Goal: Use online tool/utility: Utilize a website feature to perform a specific function

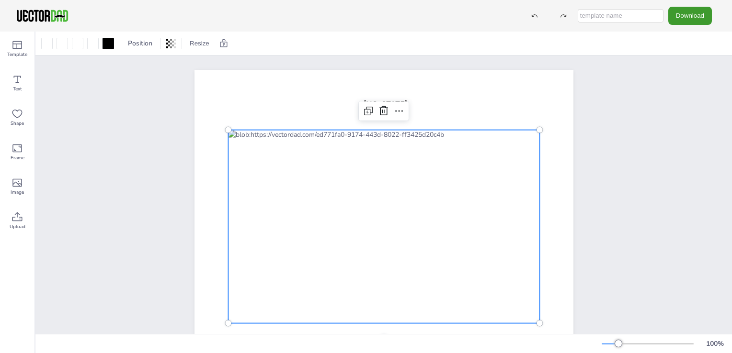
click at [255, 206] on div at bounding box center [383, 226] width 311 height 193
click at [357, 210] on div at bounding box center [383, 226] width 311 height 193
click at [364, 107] on icon at bounding box center [367, 110] width 11 height 11
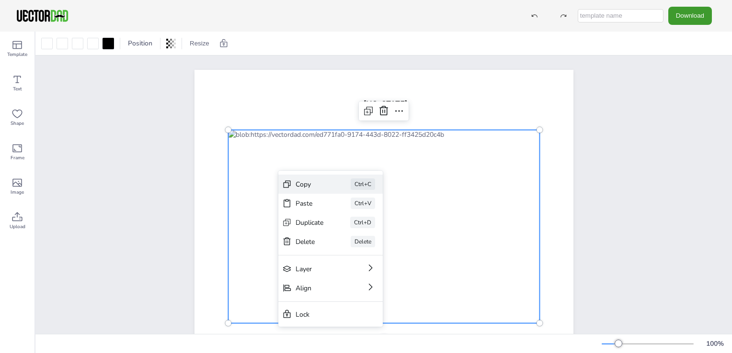
click at [298, 183] on div "Copy" at bounding box center [309, 184] width 28 height 9
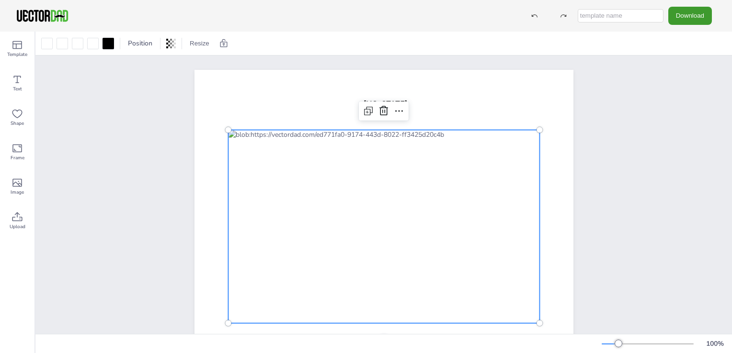
click at [184, 175] on div "[US_STATE] [DOMAIN_NAME]" at bounding box center [383, 216] width 407 height 293
click at [282, 185] on div at bounding box center [383, 226] width 311 height 193
click at [103, 38] on div at bounding box center [107, 43] width 11 height 11
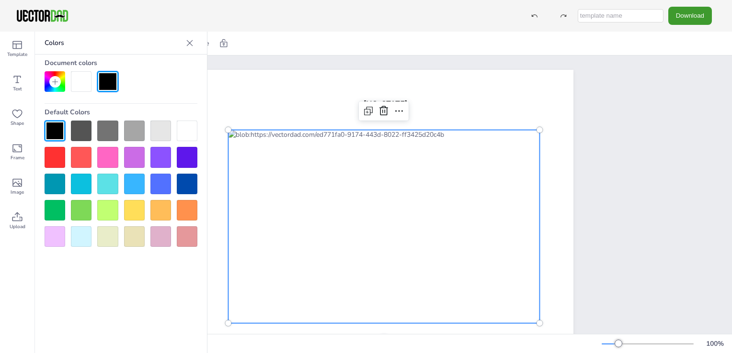
click at [55, 136] on div at bounding box center [55, 131] width 21 height 21
click at [146, 163] on div at bounding box center [121, 184] width 153 height 126
click at [136, 160] on div at bounding box center [134, 157] width 21 height 21
click at [51, 125] on div at bounding box center [55, 131] width 21 height 21
click at [291, 279] on div at bounding box center [383, 226] width 311 height 193
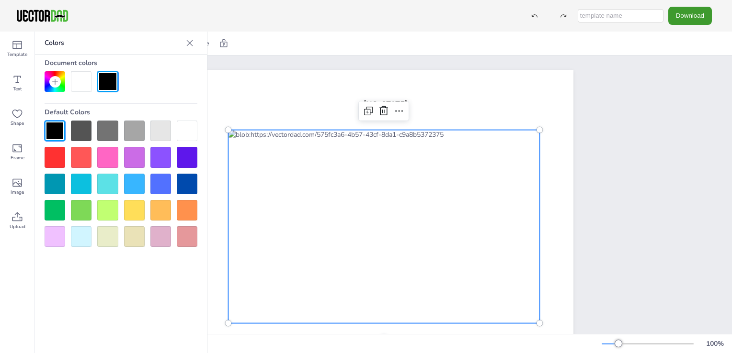
click at [185, 42] on icon at bounding box center [190, 43] width 10 height 10
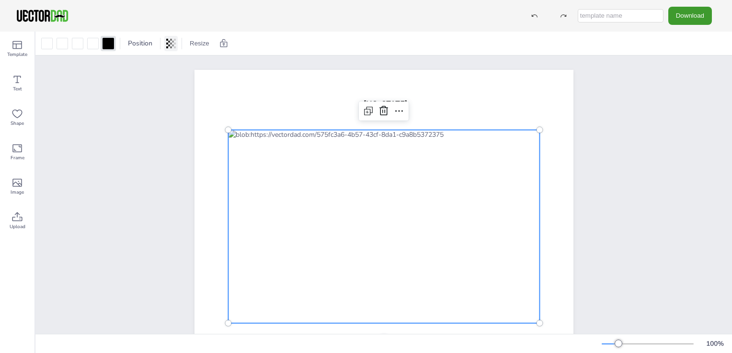
click at [167, 45] on icon at bounding box center [171, 44] width 10 height 10
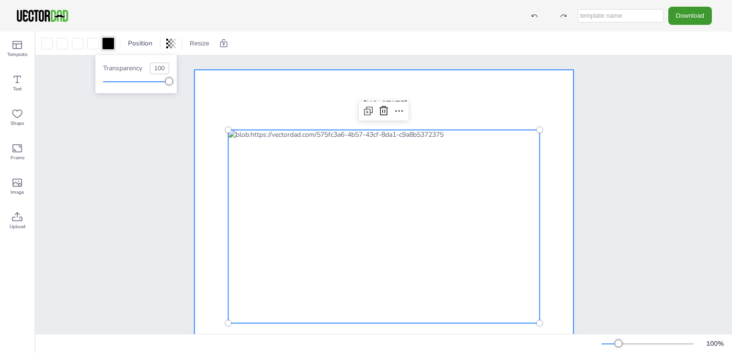
click at [180, 282] on div "[US_STATE] [DOMAIN_NAME]" at bounding box center [383, 216] width 407 height 293
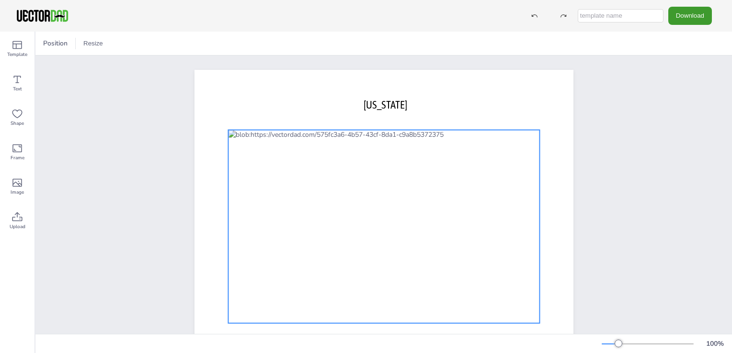
click at [249, 207] on div at bounding box center [383, 226] width 311 height 193
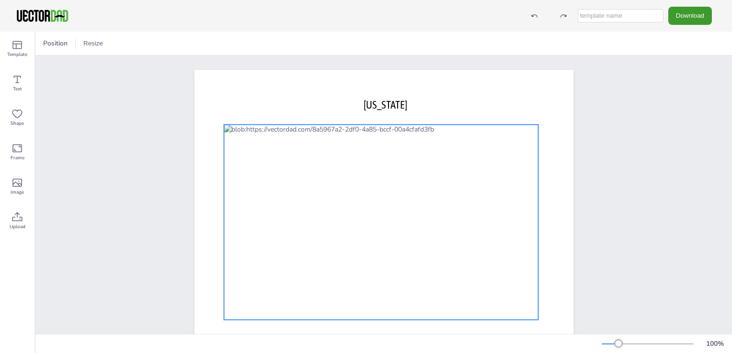
click at [251, 191] on div at bounding box center [381, 222] width 314 height 195
click at [62, 43] on div at bounding box center [61, 43] width 11 height 11
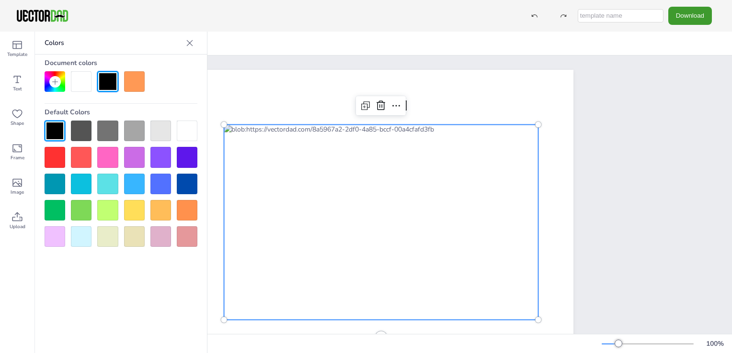
click at [80, 86] on div at bounding box center [81, 81] width 21 height 21
click at [77, 135] on div at bounding box center [81, 131] width 21 height 21
click at [57, 132] on div at bounding box center [55, 131] width 21 height 21
click at [19, 116] on icon at bounding box center [17, 114] width 10 height 9
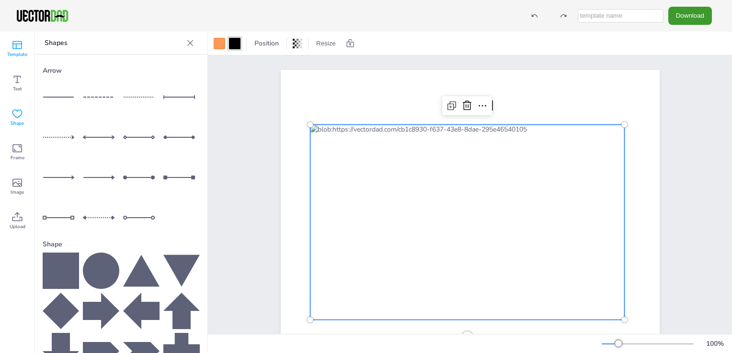
click at [21, 55] on span "Template" at bounding box center [17, 55] width 20 height 8
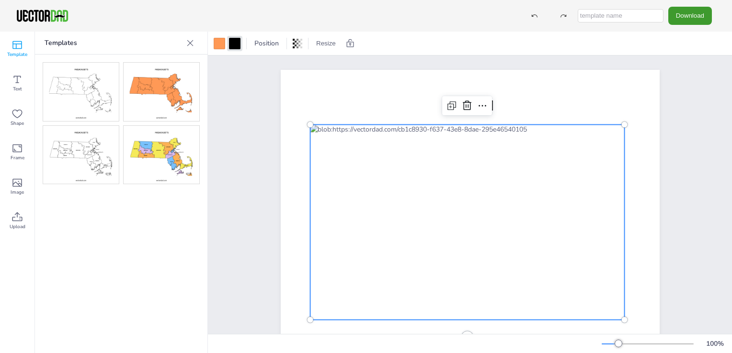
click at [163, 89] on img at bounding box center [162, 92] width 76 height 58
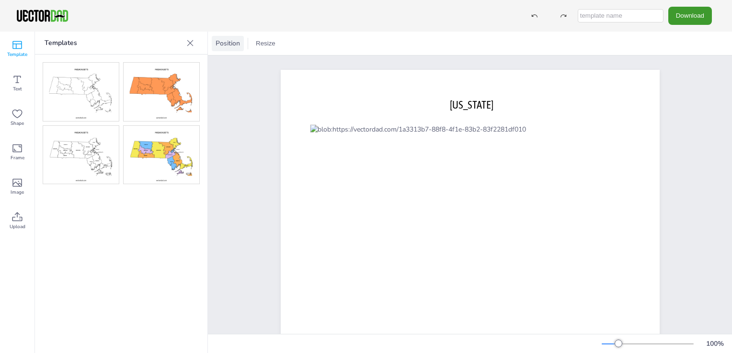
click at [218, 42] on span "Position" at bounding box center [228, 43] width 28 height 9
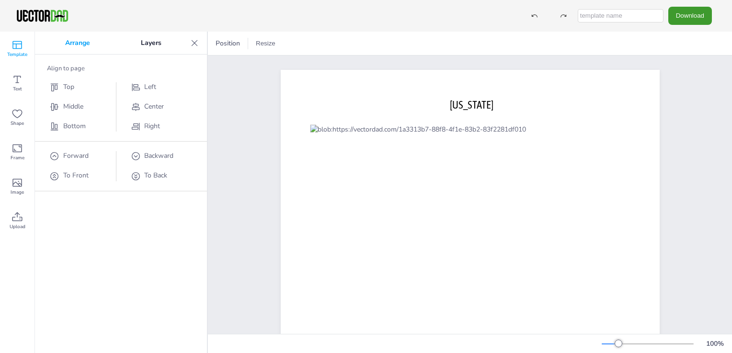
click at [193, 43] on icon at bounding box center [195, 43] width 6 height 6
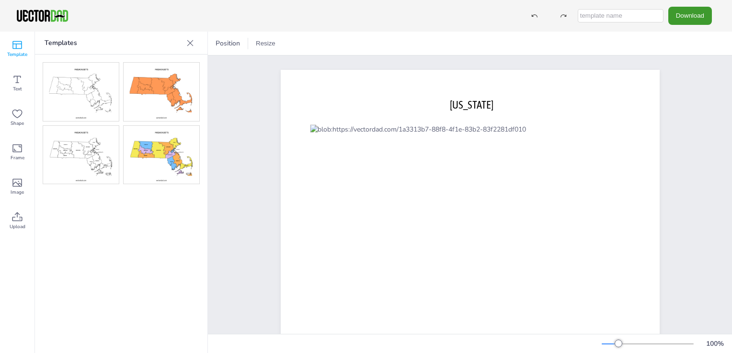
click at [187, 39] on icon at bounding box center [190, 43] width 10 height 10
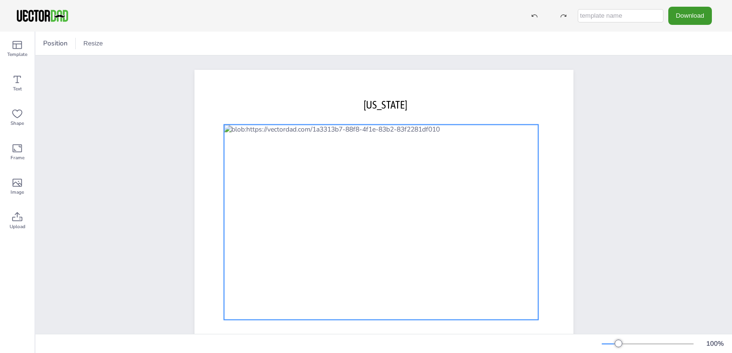
click at [292, 185] on div at bounding box center [381, 222] width 314 height 195
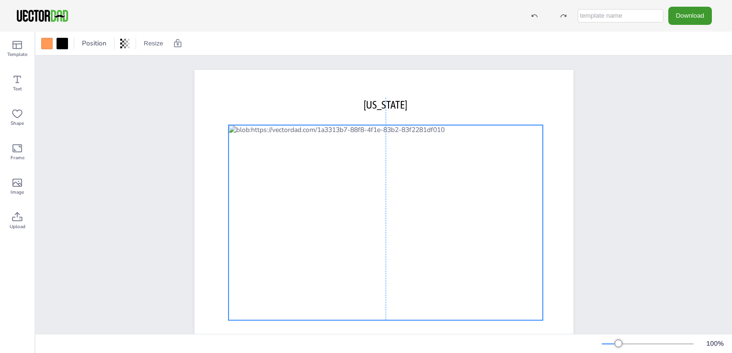
drag, startPoint x: 294, startPoint y: 178, endPoint x: 301, endPoint y: 178, distance: 6.2
click at [301, 178] on div at bounding box center [385, 222] width 314 height 195
click at [98, 44] on span "Position" at bounding box center [94, 43] width 28 height 9
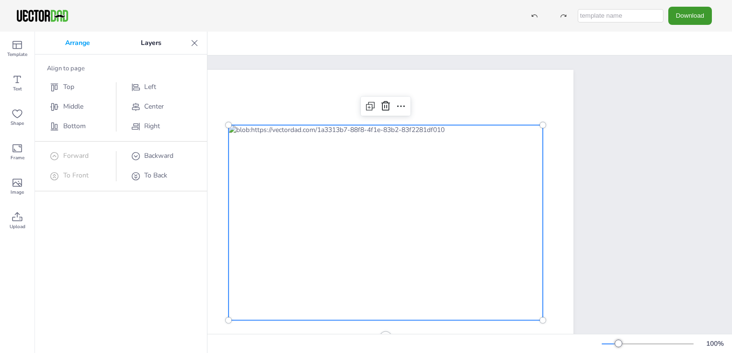
click at [98, 44] on p "Arrange" at bounding box center [78, 43] width 76 height 23
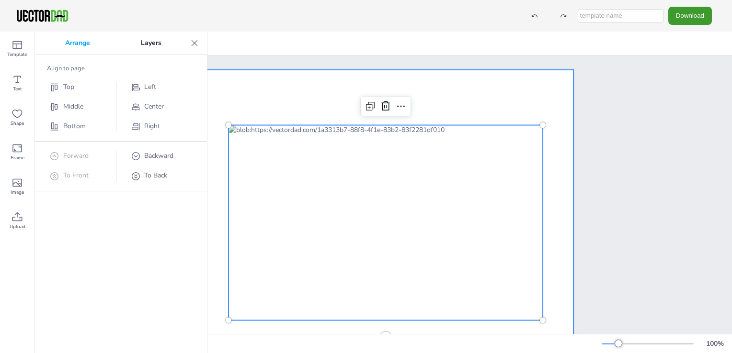
click at [351, 233] on div at bounding box center [385, 222] width 314 height 195
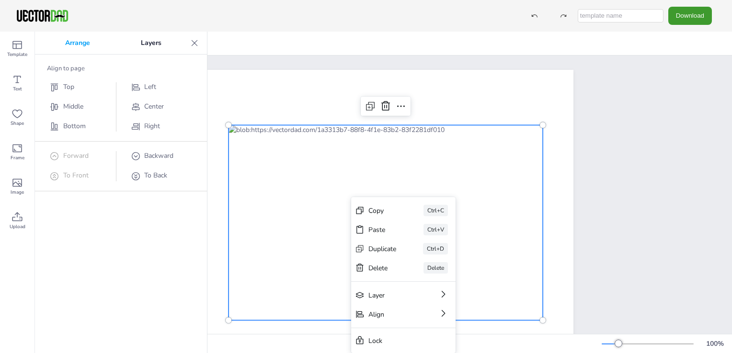
click at [612, 176] on div "[US_STATE] [DOMAIN_NAME] Copy Ctrl+C Paste Ctrl+V Duplicate Ctrl+D Delete Delet…" at bounding box center [383, 217] width 696 height 322
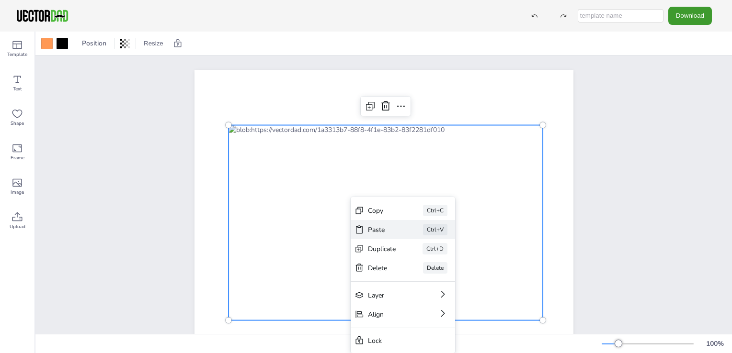
click at [389, 229] on div "Paste" at bounding box center [382, 230] width 28 height 9
click at [350, 160] on div at bounding box center [385, 222] width 314 height 195
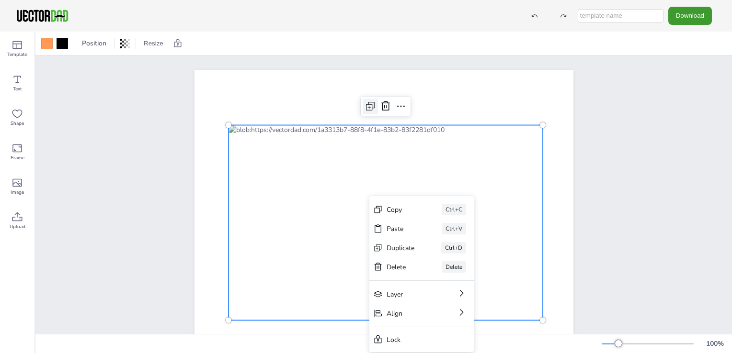
click at [366, 104] on icon at bounding box center [369, 107] width 6 height 6
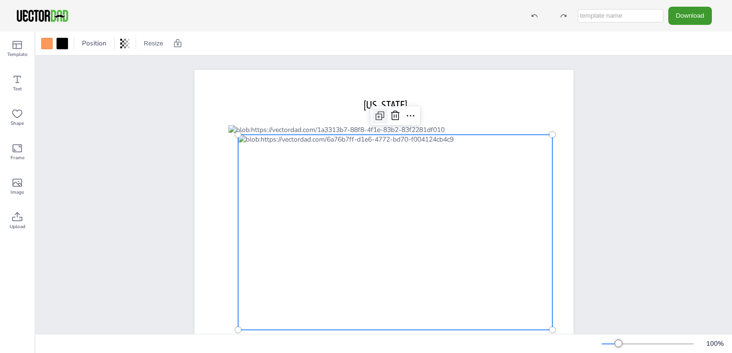
click at [374, 114] on icon at bounding box center [379, 115] width 11 height 11
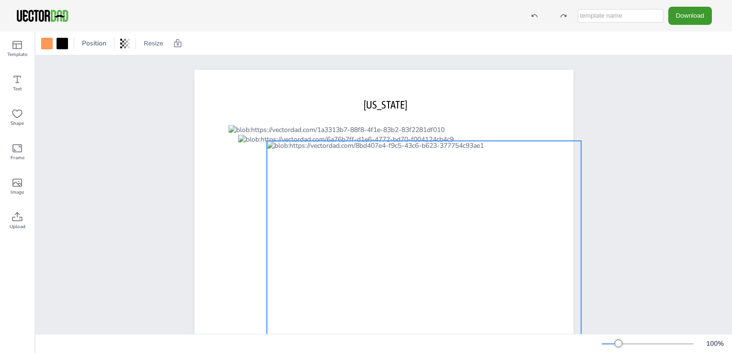
drag, startPoint x: 353, startPoint y: 192, endPoint x: 373, endPoint y: 188, distance: 19.4
click at [373, 188] on div at bounding box center [424, 238] width 314 height 195
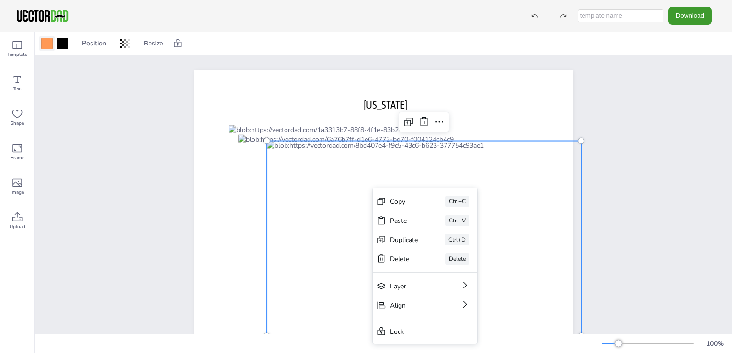
click at [42, 43] on div at bounding box center [46, 43] width 11 height 11
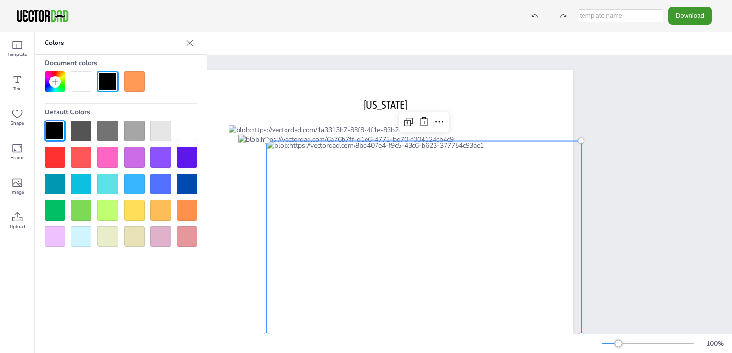
click at [130, 80] on div at bounding box center [134, 81] width 21 height 21
click at [135, 84] on div at bounding box center [134, 81] width 21 height 21
click at [135, 83] on div at bounding box center [134, 81] width 21 height 21
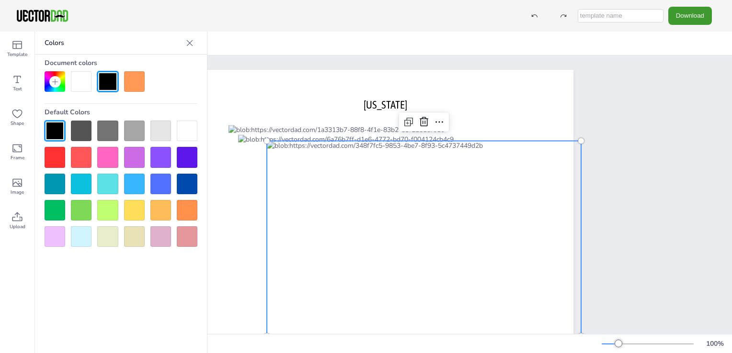
click at [135, 83] on div at bounding box center [134, 81] width 21 height 21
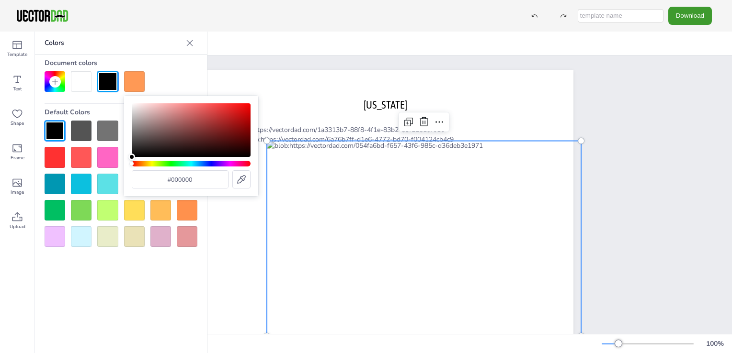
click at [141, 164] on div "Hue" at bounding box center [191, 164] width 119 height 6
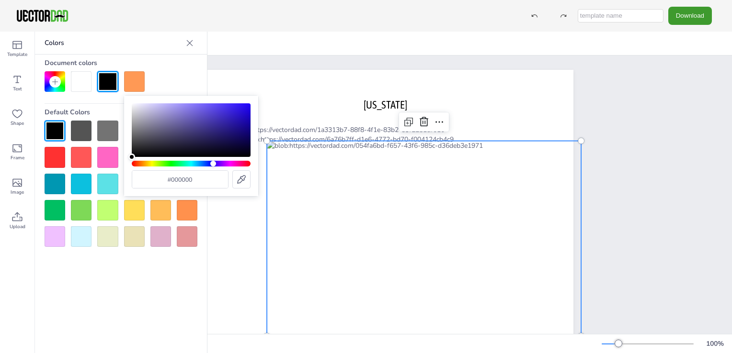
drag, startPoint x: 141, startPoint y: 164, endPoint x: 213, endPoint y: 166, distance: 71.9
click at [213, 166] on div "Hue" at bounding box center [213, 164] width 6 height 6
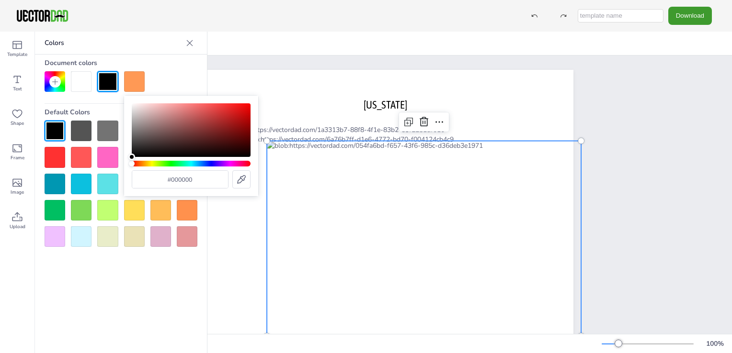
drag, startPoint x: 143, startPoint y: 163, endPoint x: 101, endPoint y: 162, distance: 41.7
click at [101, 162] on body "Download Template Text Shape Frame Image Upload Colors Document colors Default …" at bounding box center [366, 176] width 732 height 353
type input "#010101"
click at [131, 157] on div "Color" at bounding box center [131, 157] width 7 height 7
click at [173, 82] on div at bounding box center [121, 81] width 153 height 21
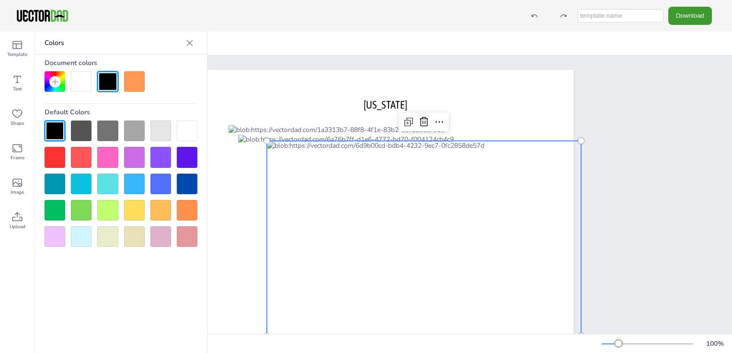
click at [82, 81] on div at bounding box center [81, 81] width 21 height 21
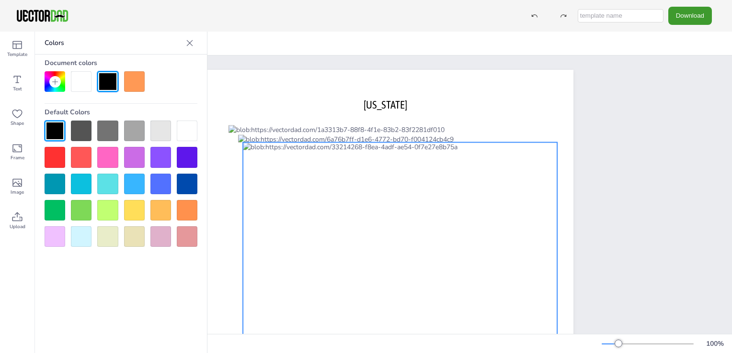
drag, startPoint x: 322, startPoint y: 218, endPoint x: 297, endPoint y: 219, distance: 24.5
click at [297, 219] on div at bounding box center [400, 240] width 314 height 195
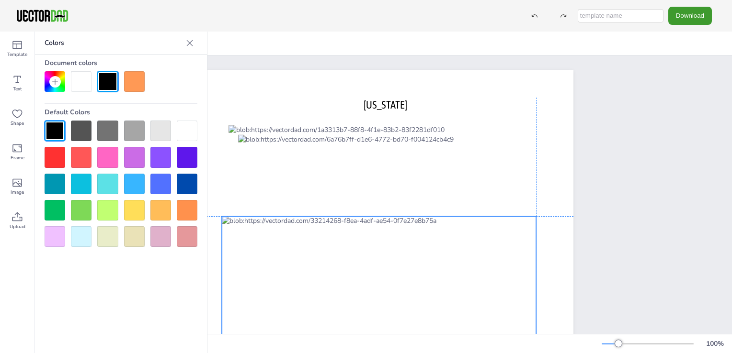
drag, startPoint x: 297, startPoint y: 219, endPoint x: 278, endPoint y: 295, distance: 78.2
click at [278, 295] on div at bounding box center [379, 313] width 314 height 195
click at [286, 217] on div at bounding box center [379, 313] width 314 height 195
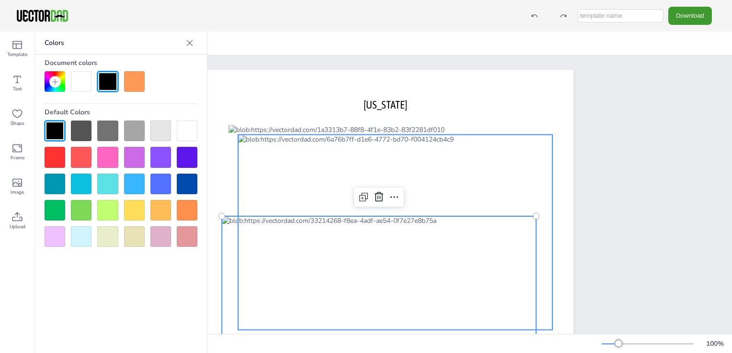
click at [282, 192] on div at bounding box center [395, 232] width 314 height 195
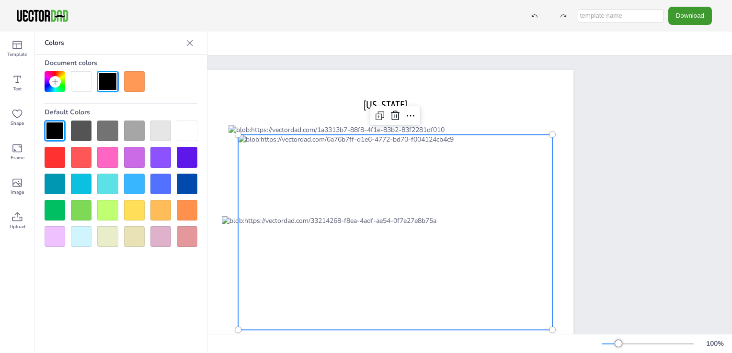
click at [282, 192] on div at bounding box center [395, 232] width 314 height 195
click at [112, 86] on div at bounding box center [107, 81] width 21 height 21
click at [88, 87] on div at bounding box center [81, 81] width 21 height 21
click at [302, 199] on div at bounding box center [395, 232] width 314 height 195
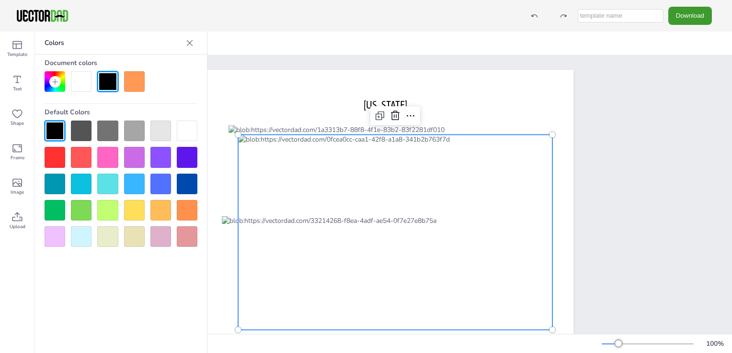
click at [78, 88] on div at bounding box center [81, 81] width 21 height 21
click at [77, 81] on div at bounding box center [81, 81] width 21 height 21
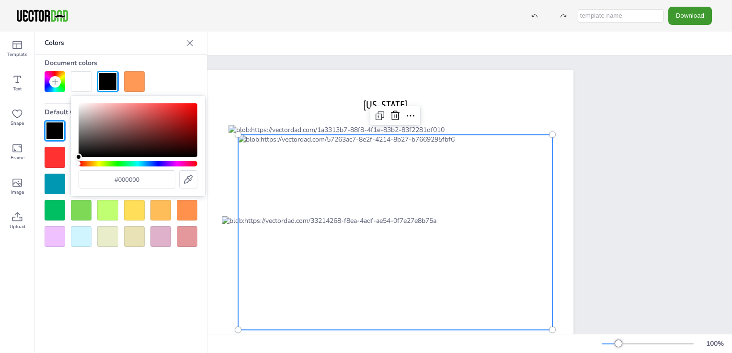
type input "#050505"
click at [77, 156] on div "Color" at bounding box center [78, 156] width 7 height 7
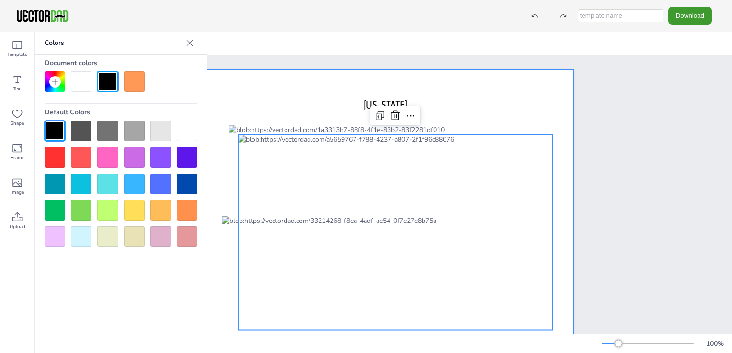
click at [225, 99] on div at bounding box center [383, 216] width 379 height 293
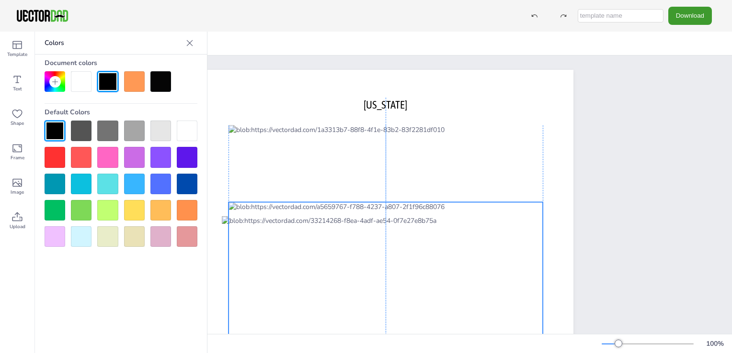
drag, startPoint x: 294, startPoint y: 177, endPoint x: 286, endPoint y: 246, distance: 69.5
click at [286, 70] on div "[US_STATE] [DOMAIN_NAME]" at bounding box center [383, 70] width 379 height 0
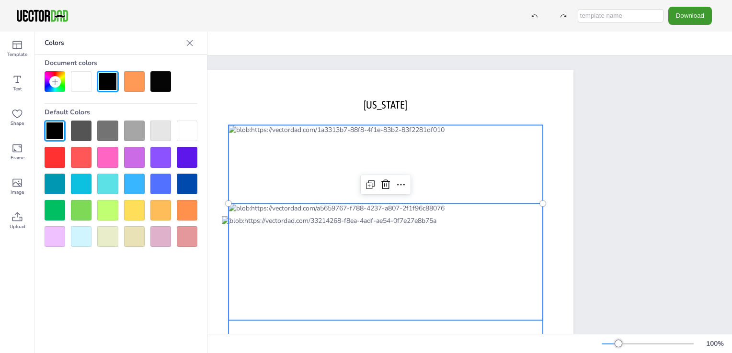
click at [311, 180] on div at bounding box center [385, 222] width 314 height 195
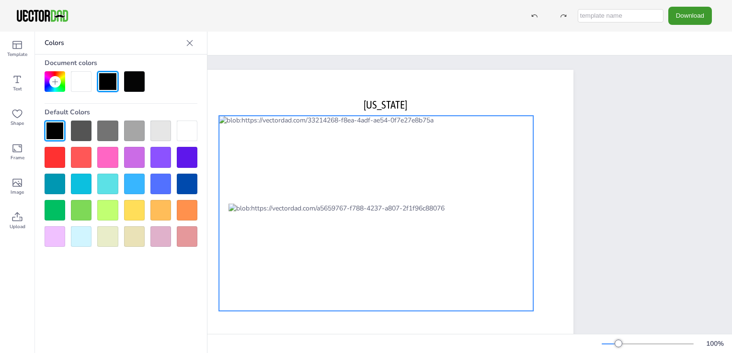
drag, startPoint x: 304, startPoint y: 224, endPoint x: 302, endPoint y: 124, distance: 99.6
click at [302, 124] on div at bounding box center [376, 213] width 314 height 195
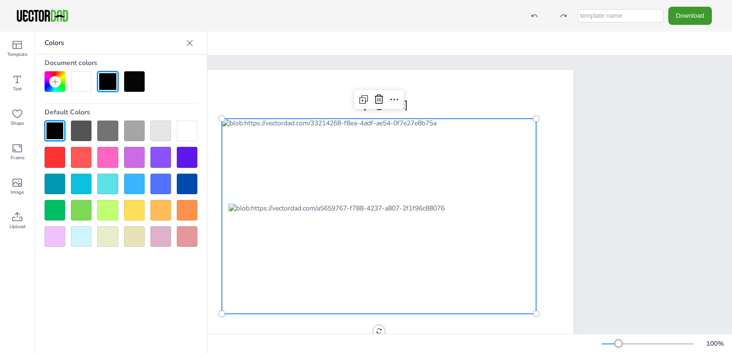
click at [284, 248] on div at bounding box center [379, 216] width 314 height 195
click at [286, 298] on div at bounding box center [379, 216] width 314 height 195
click at [188, 275] on div "Colors Document colors Default Colors" at bounding box center [121, 193] width 172 height 322
click at [193, 44] on icon at bounding box center [190, 43] width 10 height 10
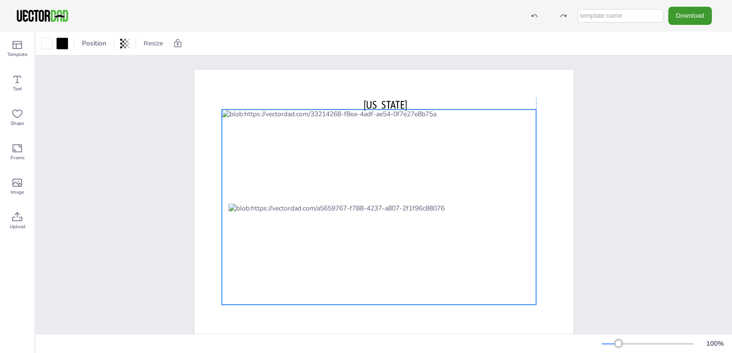
drag, startPoint x: 442, startPoint y: 219, endPoint x: 442, endPoint y: 190, distance: 29.2
click at [442, 190] on div at bounding box center [379, 207] width 314 height 195
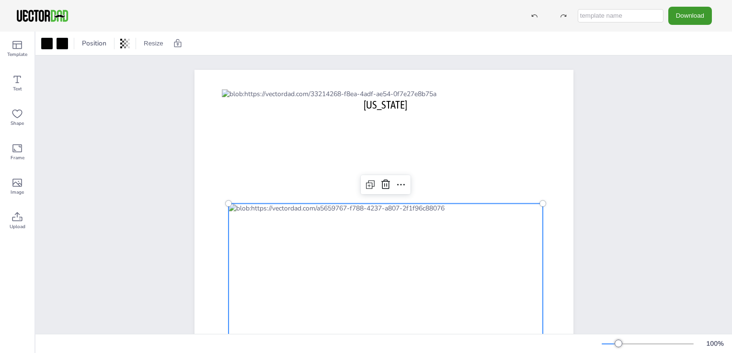
click at [303, 306] on div at bounding box center [385, 301] width 314 height 195
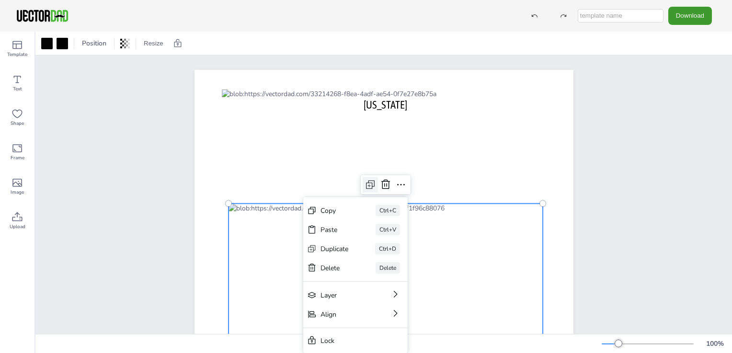
click at [367, 183] on icon at bounding box center [369, 186] width 6 height 6
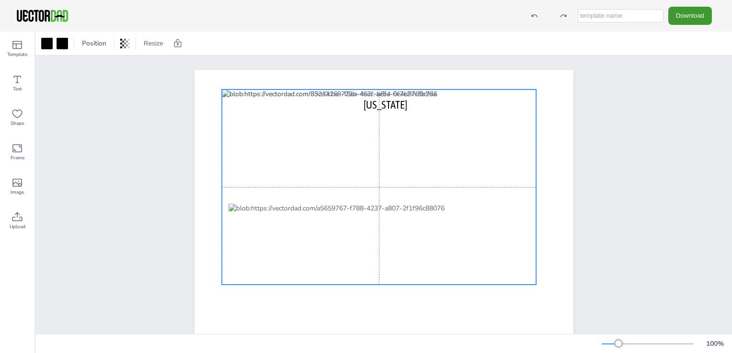
drag, startPoint x: 348, startPoint y: 266, endPoint x: 331, endPoint y: 143, distance: 124.1
click at [331, 143] on div at bounding box center [379, 187] width 314 height 195
click at [289, 242] on div at bounding box center [379, 187] width 314 height 195
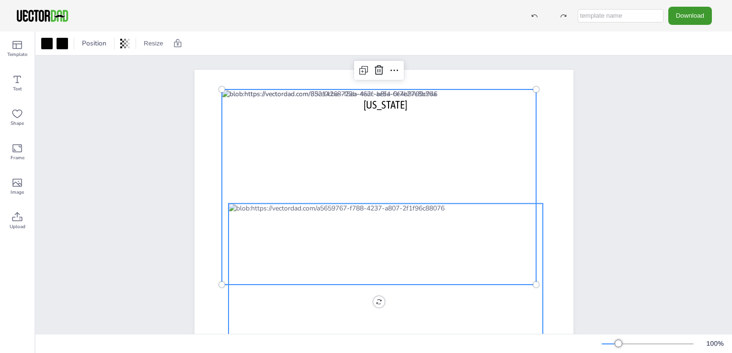
click at [276, 297] on div at bounding box center [385, 301] width 314 height 195
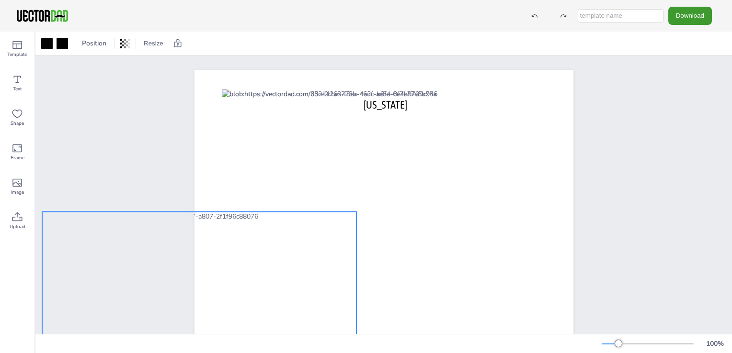
drag, startPoint x: 276, startPoint y: 297, endPoint x: 90, endPoint y: 305, distance: 186.4
click at [90, 305] on div "[US_STATE] [DOMAIN_NAME]" at bounding box center [383, 217] width 696 height 322
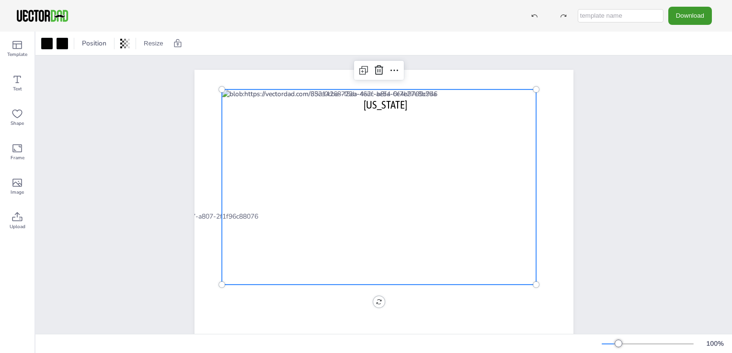
click at [431, 198] on div at bounding box center [379, 187] width 314 height 195
drag, startPoint x: 532, startPoint y: 90, endPoint x: 532, endPoint y: 101, distance: 10.5
click at [532, 101] on div "[US_STATE] [DOMAIN_NAME]" at bounding box center [383, 216] width 379 height 293
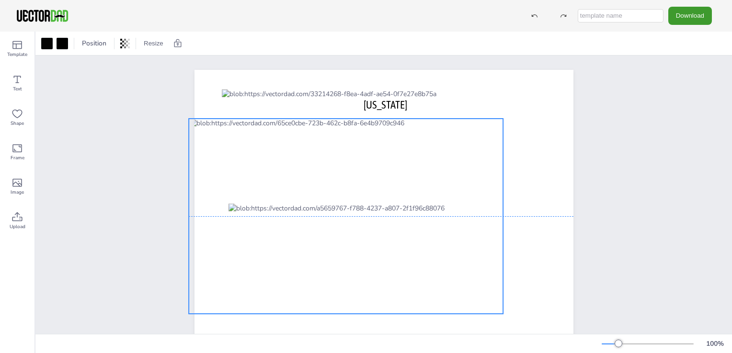
drag, startPoint x: 371, startPoint y: 150, endPoint x: 338, endPoint y: 181, distance: 45.4
click at [338, 181] on div at bounding box center [346, 216] width 314 height 195
drag, startPoint x: 260, startPoint y: 174, endPoint x: 295, endPoint y: 185, distance: 37.1
click at [295, 185] on div at bounding box center [348, 216] width 314 height 195
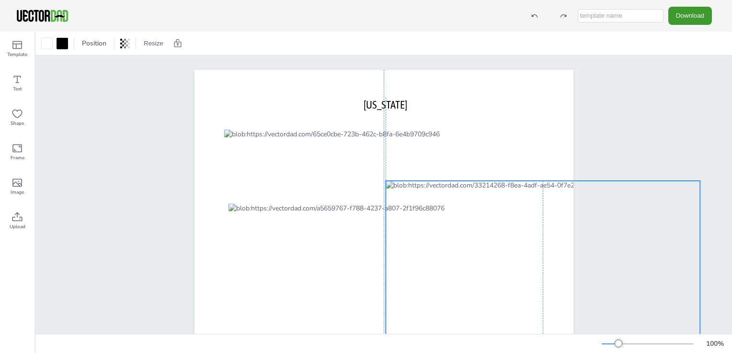
drag, startPoint x: 264, startPoint y: 116, endPoint x: 428, endPoint y: 207, distance: 187.3
click at [428, 70] on div "[US_STATE] [DOMAIN_NAME]" at bounding box center [383, 70] width 379 height 0
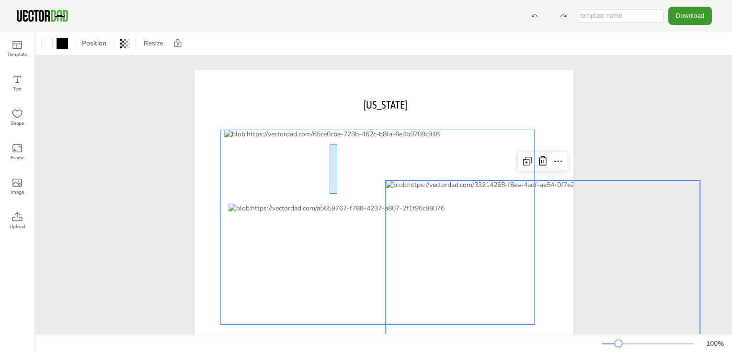
drag, startPoint x: 337, startPoint y: 194, endPoint x: 329, endPoint y: 145, distance: 49.4
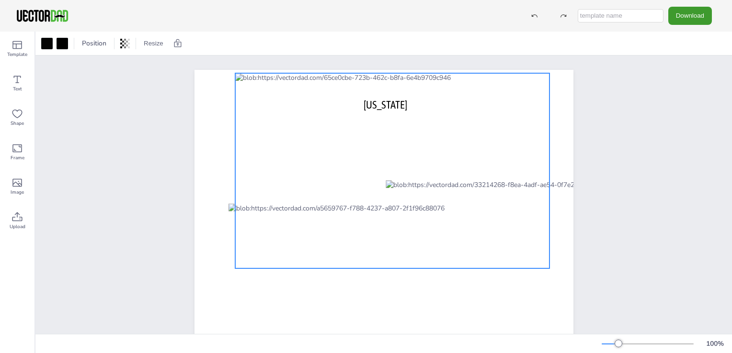
drag, startPoint x: 267, startPoint y: 181, endPoint x: 276, endPoint y: 124, distance: 58.1
click at [276, 124] on div at bounding box center [392, 170] width 314 height 195
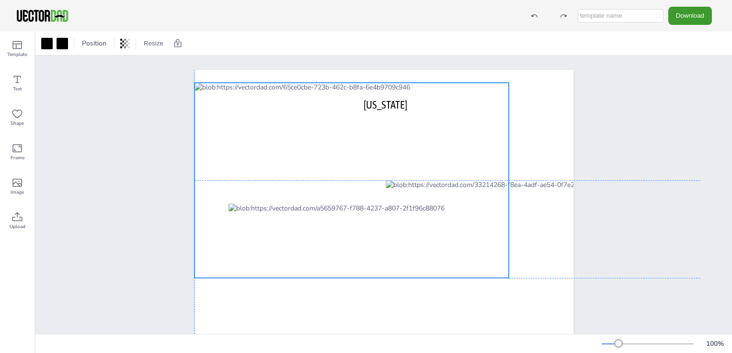
drag, startPoint x: 402, startPoint y: 133, endPoint x: 332, endPoint y: 146, distance: 70.6
click at [332, 146] on div at bounding box center [351, 180] width 314 height 195
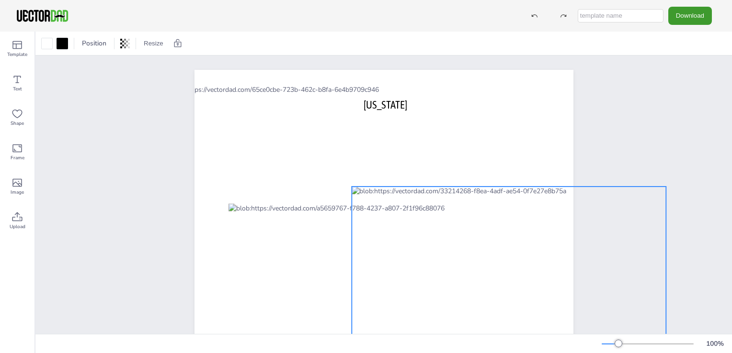
drag, startPoint x: 547, startPoint y: 234, endPoint x: 514, endPoint y: 240, distance: 34.1
click at [514, 240] on div at bounding box center [508, 284] width 314 height 195
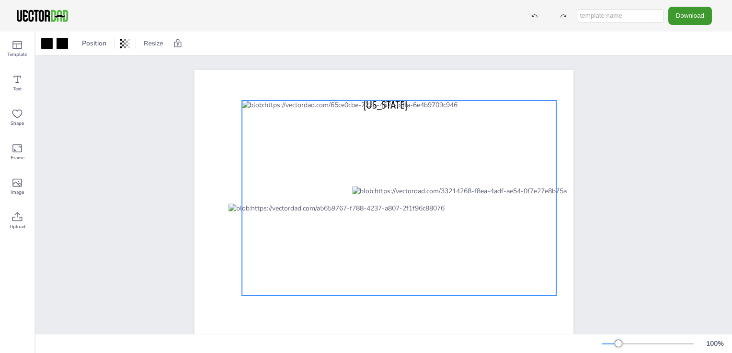
drag, startPoint x: 318, startPoint y: 160, endPoint x: 399, endPoint y: 175, distance: 81.9
click at [399, 175] on div at bounding box center [399, 198] width 314 height 195
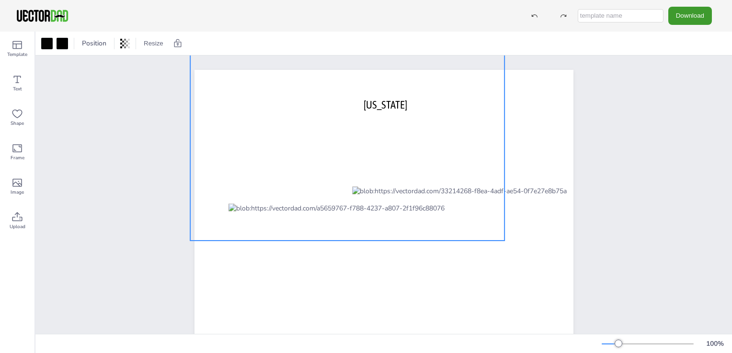
drag, startPoint x: 400, startPoint y: 219, endPoint x: 350, endPoint y: 164, distance: 74.6
click at [350, 164] on div at bounding box center [347, 142] width 314 height 195
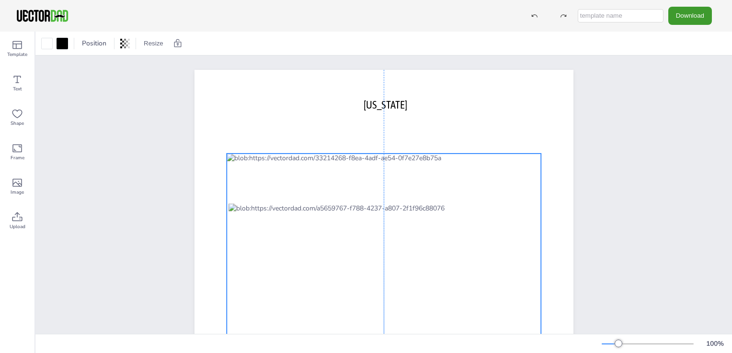
drag, startPoint x: 406, startPoint y: 266, endPoint x: 280, endPoint y: 233, distance: 130.6
click at [280, 70] on div "[US_STATE] [DOMAIN_NAME]" at bounding box center [383, 70] width 379 height 0
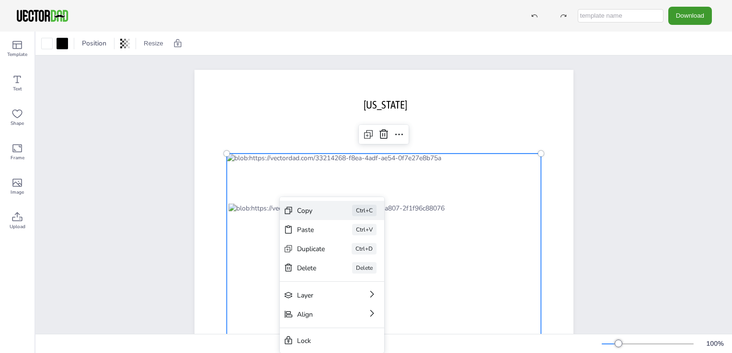
click at [316, 215] on div "Copy" at bounding box center [311, 210] width 28 height 9
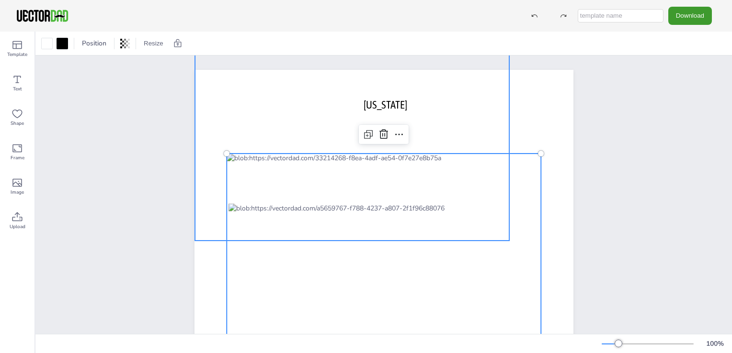
click at [316, 215] on div at bounding box center [352, 142] width 314 height 195
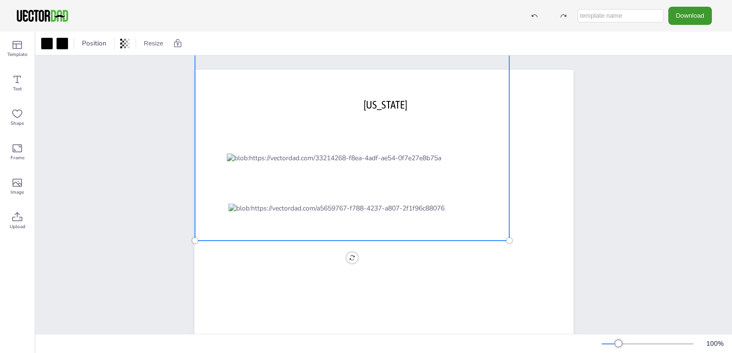
click at [327, 204] on div at bounding box center [352, 142] width 314 height 195
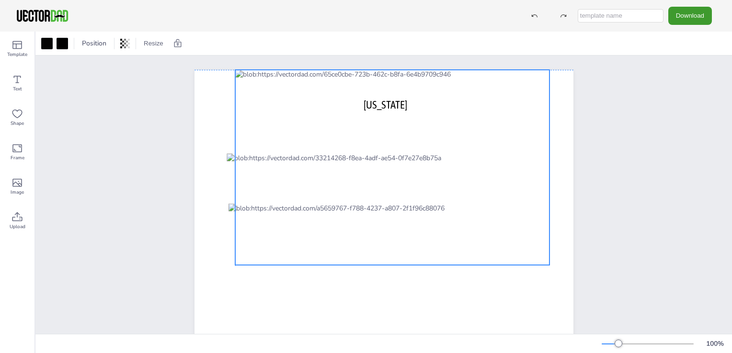
drag, startPoint x: 349, startPoint y: 120, endPoint x: 388, endPoint y: 145, distance: 46.5
click at [388, 145] on div at bounding box center [392, 167] width 314 height 195
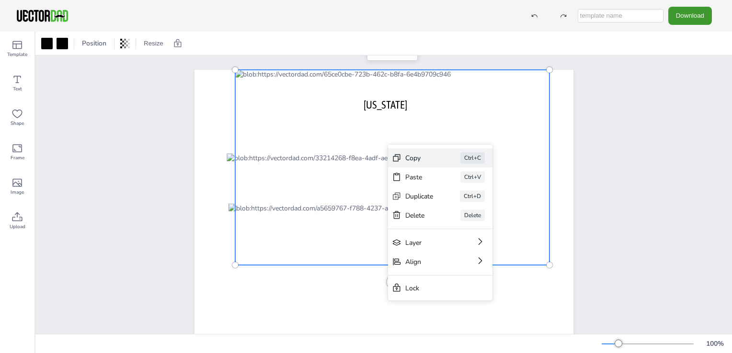
click at [411, 158] on div "Copy" at bounding box center [419, 158] width 28 height 9
click at [414, 161] on div "Copy" at bounding box center [414, 157] width 28 height 9
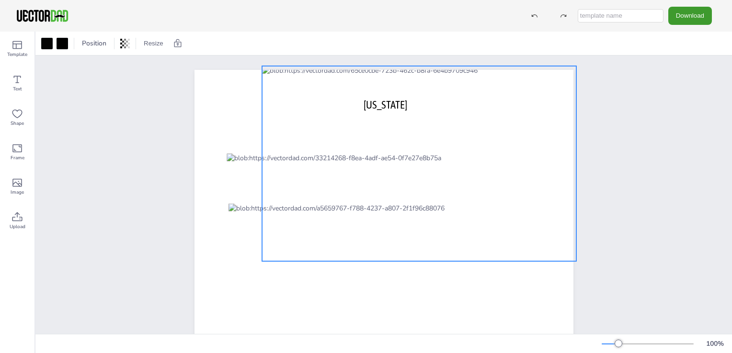
drag, startPoint x: 333, startPoint y: 237, endPoint x: 360, endPoint y: 233, distance: 27.1
click at [360, 233] on div at bounding box center [419, 163] width 314 height 195
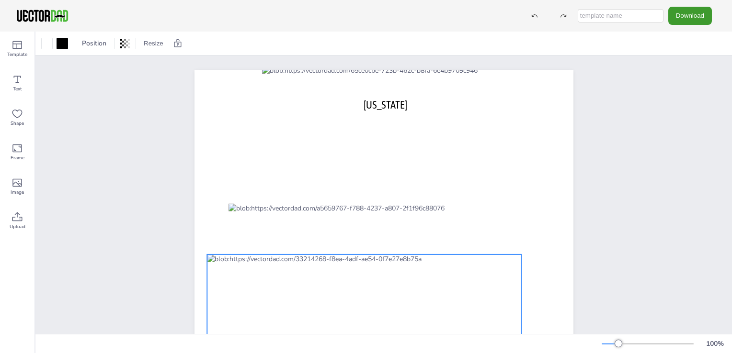
drag, startPoint x: 251, startPoint y: 223, endPoint x: 230, endPoint y: 342, distance: 121.1
click at [230, 342] on div "Position Resize [US_STATE] [DOMAIN_NAME] 100 %" at bounding box center [383, 193] width 696 height 322
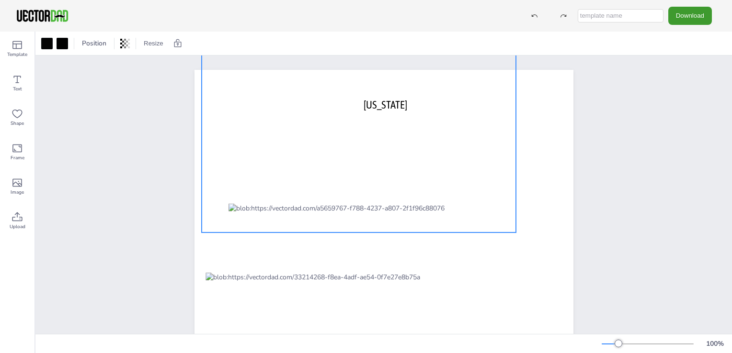
drag, startPoint x: 286, startPoint y: 249, endPoint x: 226, endPoint y: 221, distance: 66.8
click at [226, 221] on div at bounding box center [359, 134] width 314 height 195
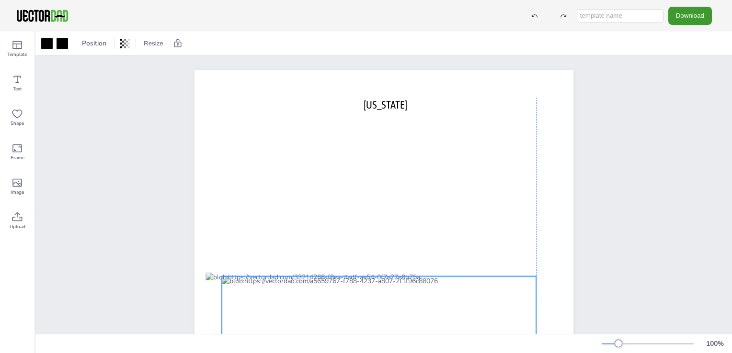
drag, startPoint x: 257, startPoint y: 257, endPoint x: 248, endPoint y: 338, distance: 81.8
click at [248, 338] on div "Position Resize [US_STATE] [DOMAIN_NAME] 100 %" at bounding box center [383, 193] width 696 height 322
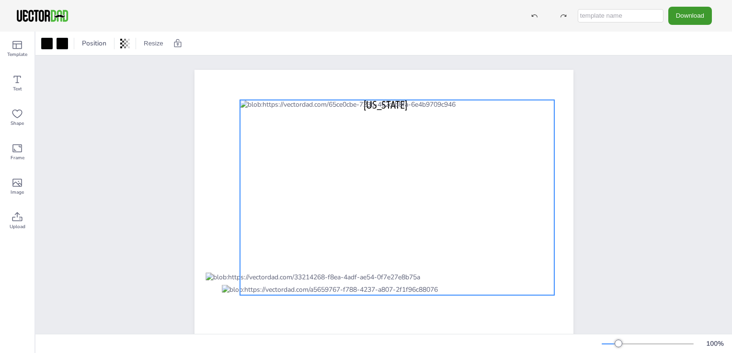
drag, startPoint x: 303, startPoint y: 105, endPoint x: 342, endPoint y: 167, distance: 72.9
click at [342, 167] on div at bounding box center [397, 197] width 314 height 195
click at [371, 94] on div at bounding box center [383, 216] width 379 height 293
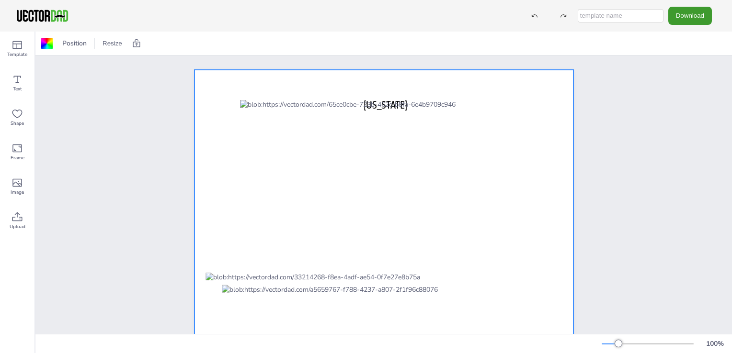
click at [371, 99] on span "[US_STATE]" at bounding box center [385, 105] width 44 height 12
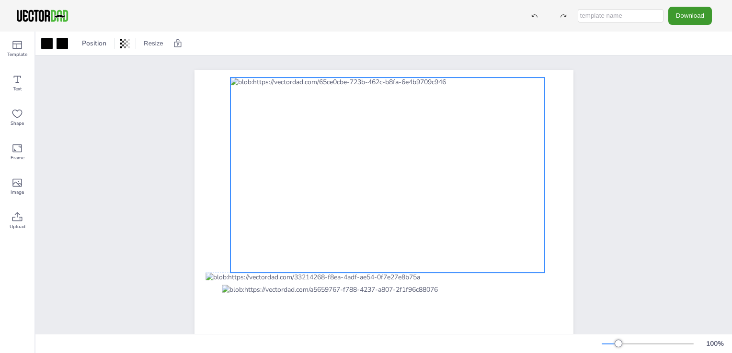
drag, startPoint x: 398, startPoint y: 158, endPoint x: 388, endPoint y: 135, distance: 24.5
click at [388, 135] on div at bounding box center [387, 175] width 314 height 195
click at [625, 232] on div "[DOMAIN_NAME]" at bounding box center [383, 217] width 696 height 322
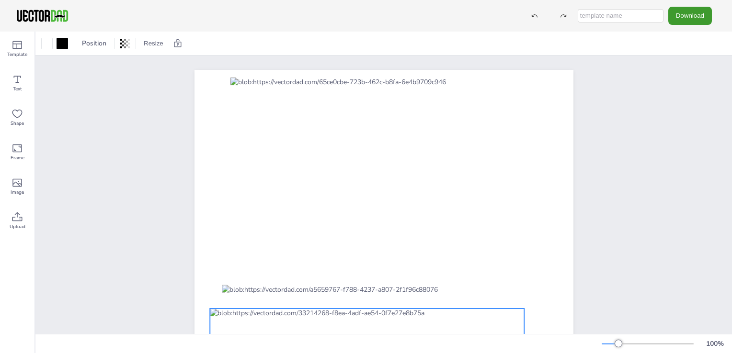
drag, startPoint x: 393, startPoint y: 301, endPoint x: 397, endPoint y: 338, distance: 36.6
click at [397, 338] on div "Position Resize [DOMAIN_NAME] 100 %" at bounding box center [383, 193] width 696 height 322
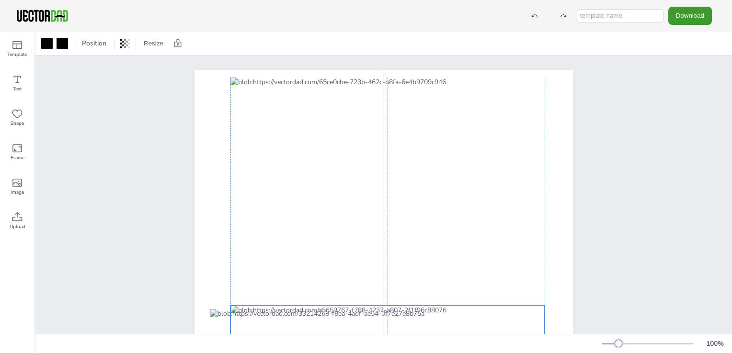
drag, startPoint x: 440, startPoint y: 292, endPoint x: 446, endPoint y: 313, distance: 22.6
click at [446, 70] on div "[DOMAIN_NAME]" at bounding box center [383, 70] width 379 height 0
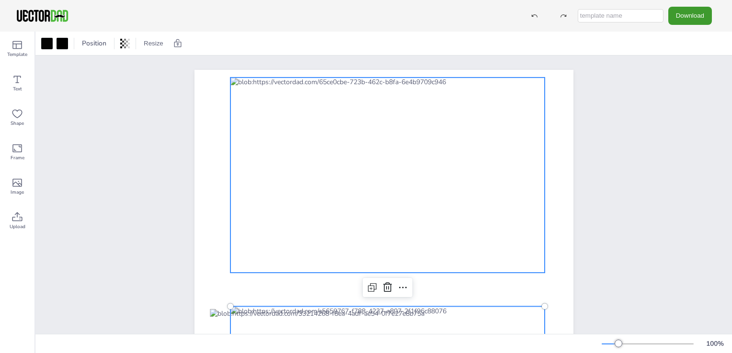
click at [407, 172] on div at bounding box center [387, 175] width 314 height 195
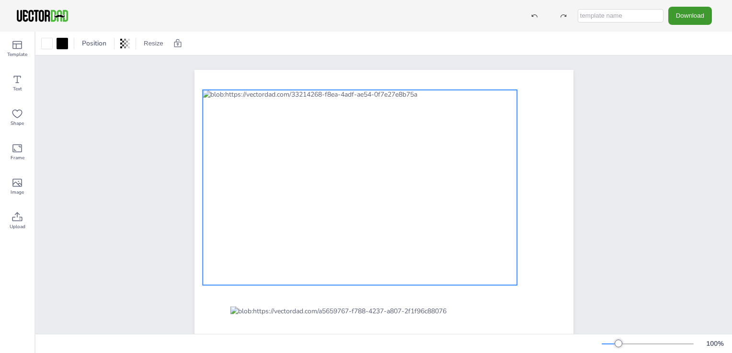
drag, startPoint x: 427, startPoint y: 319, endPoint x: 419, endPoint y: 98, distance: 221.8
click at [419, 98] on div at bounding box center [360, 187] width 314 height 195
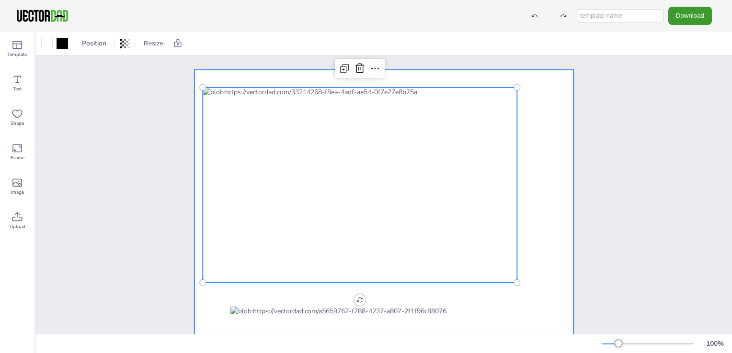
click at [294, 294] on div at bounding box center [383, 216] width 379 height 293
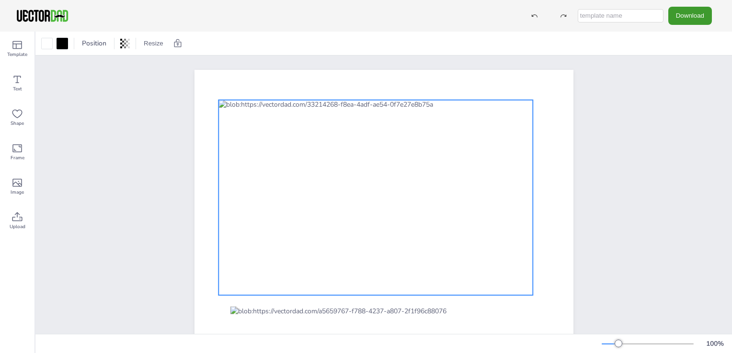
drag, startPoint x: 352, startPoint y: 214, endPoint x: 368, endPoint y: 226, distance: 19.8
click at [368, 226] on div at bounding box center [375, 197] width 314 height 195
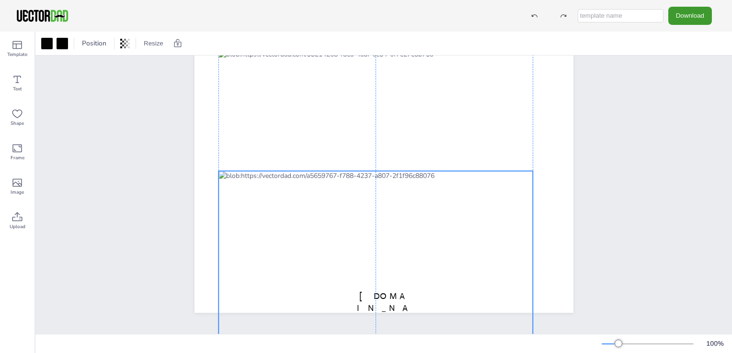
drag, startPoint x: 294, startPoint y: 298, endPoint x: 292, endPoint y: 277, distance: 21.2
click at [292, 277] on div at bounding box center [375, 268] width 314 height 195
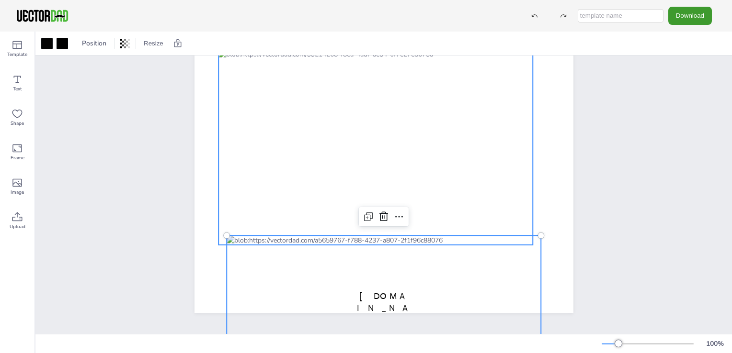
click at [306, 133] on div at bounding box center [375, 147] width 314 height 195
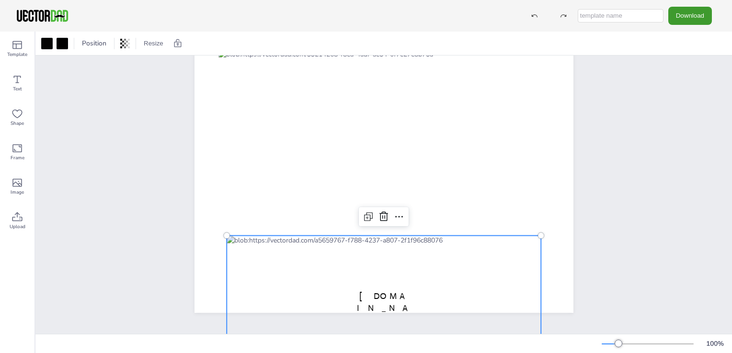
click at [324, 284] on div at bounding box center [383, 333] width 314 height 195
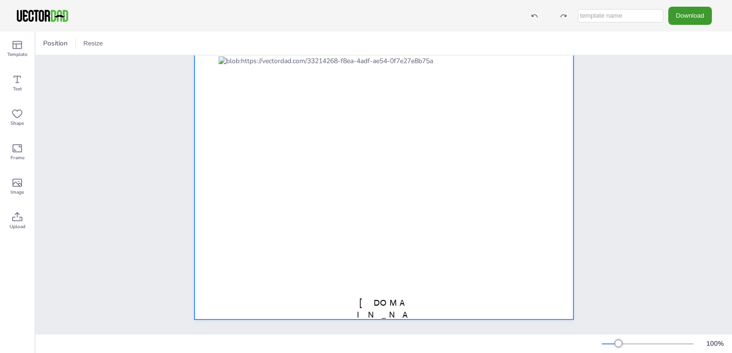
scroll to position [0, 0]
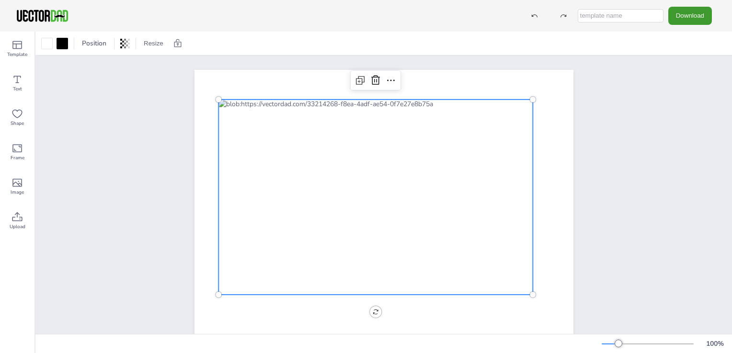
click at [319, 205] on div at bounding box center [375, 197] width 314 height 195
click at [45, 48] on div at bounding box center [46, 43] width 11 height 11
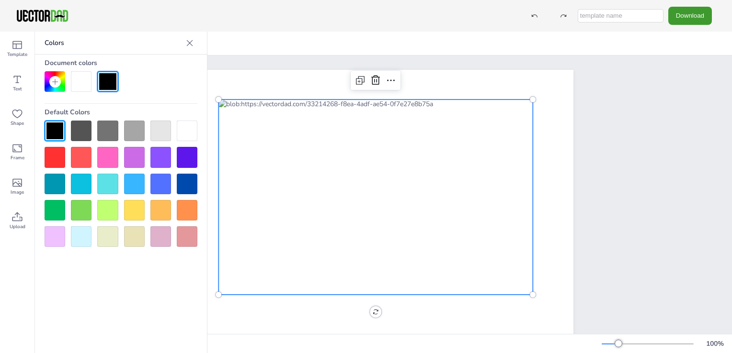
click at [83, 82] on div at bounding box center [81, 81] width 21 height 21
click at [116, 80] on div at bounding box center [107, 81] width 21 height 21
click at [107, 85] on div at bounding box center [107, 81] width 21 height 21
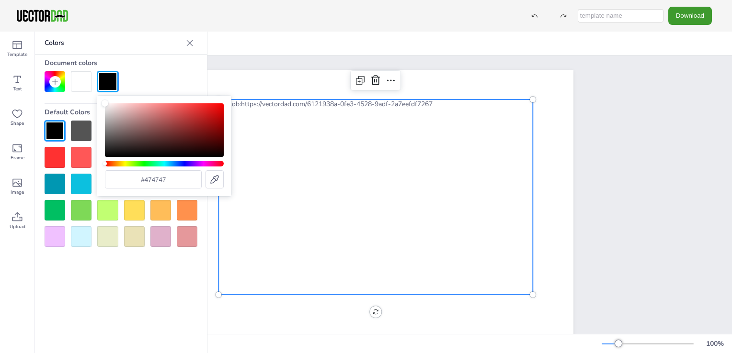
type input "#000000"
drag, startPoint x: 106, startPoint y: 157, endPoint x: 97, endPoint y: 196, distance: 40.7
click at [97, 196] on div "#000000" at bounding box center [164, 146] width 134 height 101
click at [78, 79] on div at bounding box center [81, 81] width 21 height 21
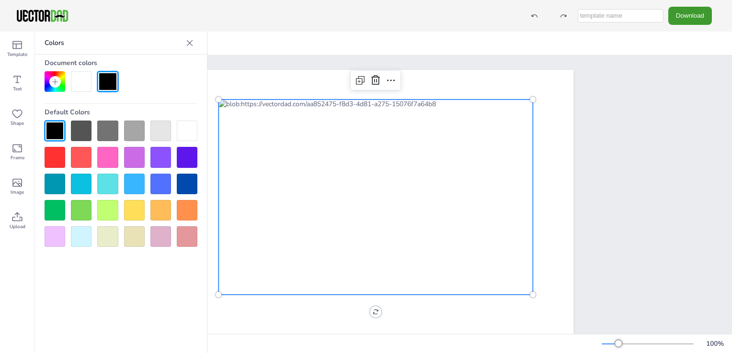
click at [78, 79] on div at bounding box center [81, 81] width 21 height 21
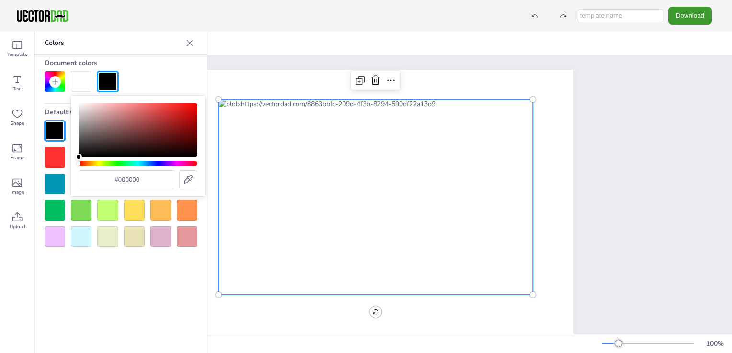
click at [78, 80] on div at bounding box center [81, 81] width 21 height 21
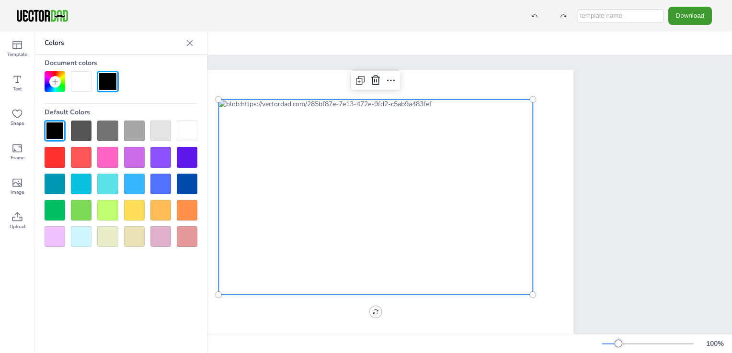
click at [78, 80] on div at bounding box center [81, 81] width 21 height 21
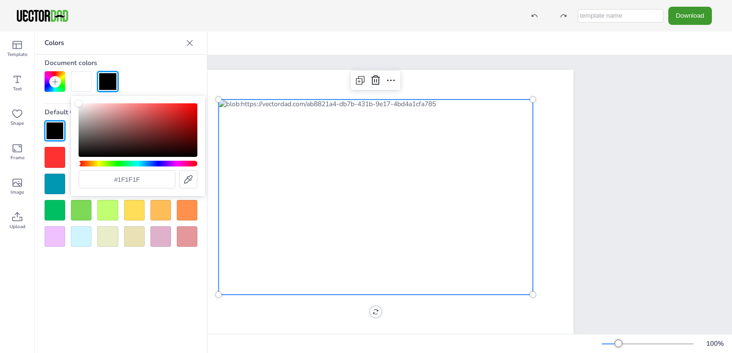
type input "#000000"
drag, startPoint x: 79, startPoint y: 156, endPoint x: 63, endPoint y: 221, distance: 67.1
click at [63, 221] on body "Download Template Text Shape Frame Image Upload Colors Document colors Default …" at bounding box center [366, 176] width 732 height 353
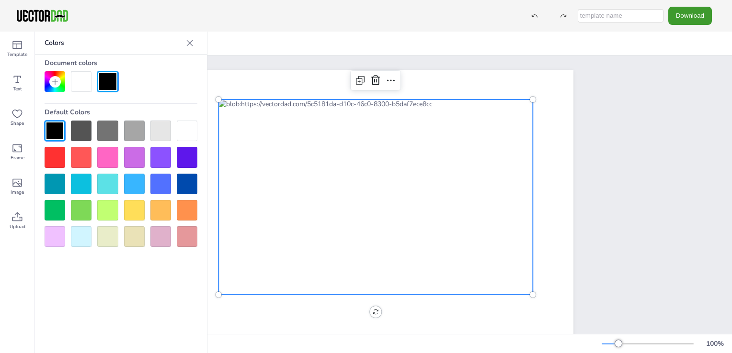
click at [80, 82] on div at bounding box center [81, 81] width 21 height 21
click at [110, 86] on div at bounding box center [107, 81] width 21 height 21
click at [88, 88] on div at bounding box center [81, 81] width 21 height 21
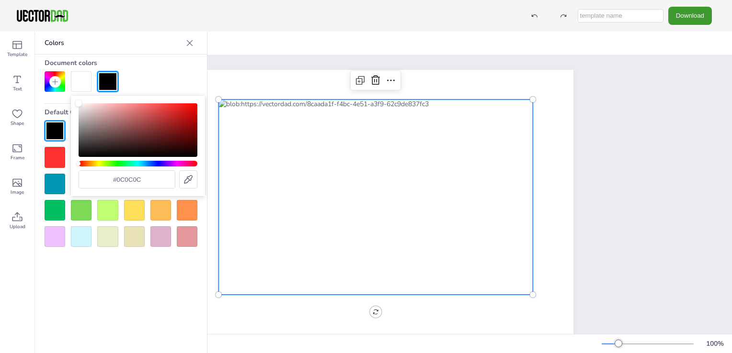
type input "#000000"
drag, startPoint x: 79, startPoint y: 155, endPoint x: 81, endPoint y: 205, distance: 50.3
click at [81, 205] on body "Download Template Text Shape Frame Image Upload Colors Document colors Default …" at bounding box center [366, 176] width 732 height 353
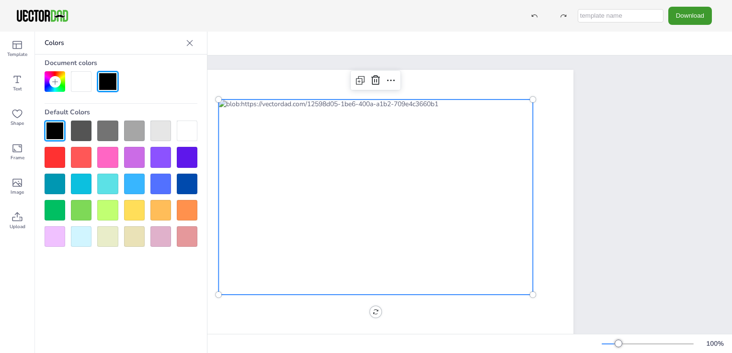
click at [109, 83] on div at bounding box center [107, 81] width 21 height 21
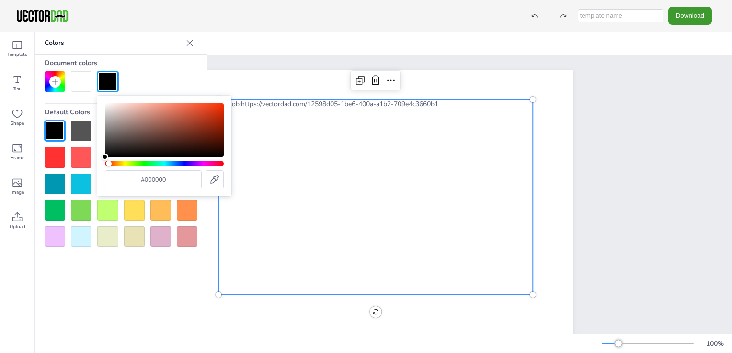
drag, startPoint x: 106, startPoint y: 162, endPoint x: 109, endPoint y: 109, distance: 53.2
click at [109, 109] on div "#000000" at bounding box center [164, 145] width 119 height 85
type input "#000000"
drag, startPoint x: 105, startPoint y: 154, endPoint x: 106, endPoint y: 192, distance: 38.3
click at [106, 192] on div "#000000" at bounding box center [164, 146] width 134 height 101
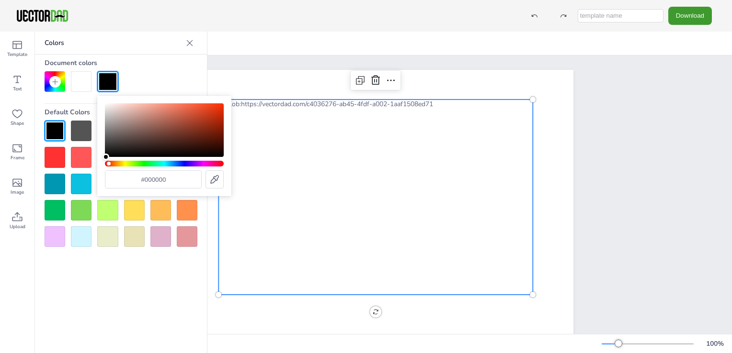
click at [135, 313] on div "Colors Document colors Default Colors" at bounding box center [121, 193] width 172 height 322
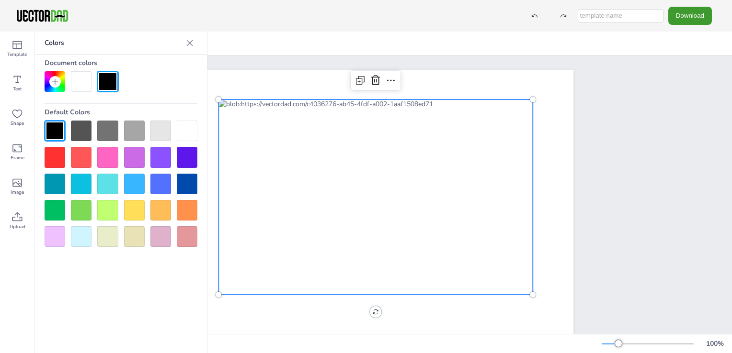
click at [74, 90] on div at bounding box center [81, 81] width 21 height 21
drag, startPoint x: 85, startPoint y: 87, endPoint x: 117, endPoint y: 91, distance: 31.9
click at [117, 91] on div at bounding box center [121, 81] width 153 height 21
click at [89, 85] on div at bounding box center [81, 81] width 21 height 21
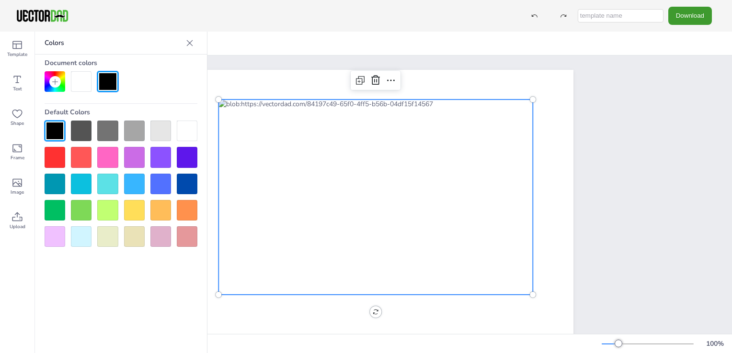
click at [52, 137] on div at bounding box center [55, 131] width 21 height 21
click at [151, 268] on div "Colors Document colors Default Colors" at bounding box center [121, 193] width 172 height 322
click at [319, 173] on div at bounding box center [375, 197] width 314 height 195
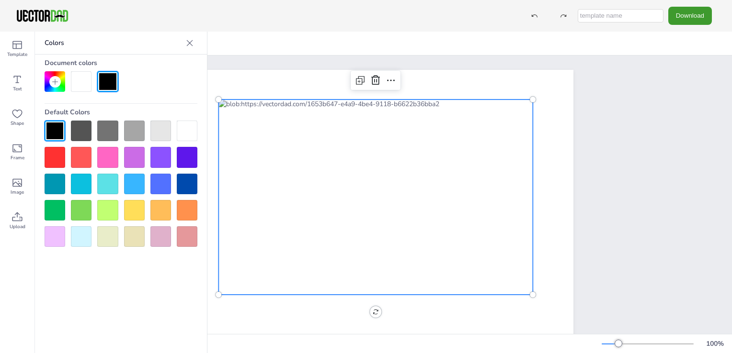
click at [594, 179] on div "[DOMAIN_NAME]" at bounding box center [383, 217] width 461 height 322
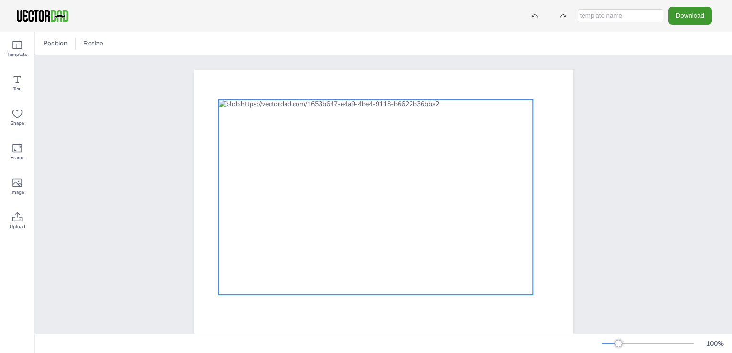
click at [386, 182] on div at bounding box center [375, 197] width 314 height 195
click at [330, 184] on div at bounding box center [375, 197] width 314 height 195
click at [126, 41] on icon at bounding box center [127, 44] width 2 height 6
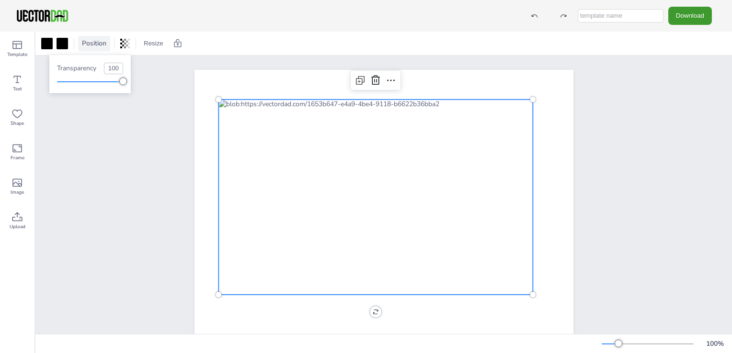
click at [101, 44] on span "Position" at bounding box center [94, 43] width 28 height 9
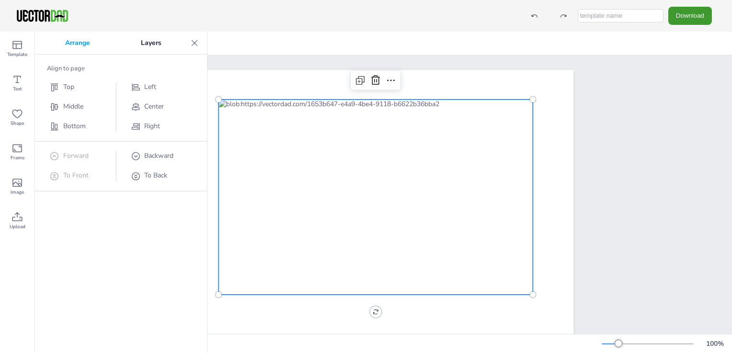
click at [189, 50] on div at bounding box center [194, 42] width 15 height 15
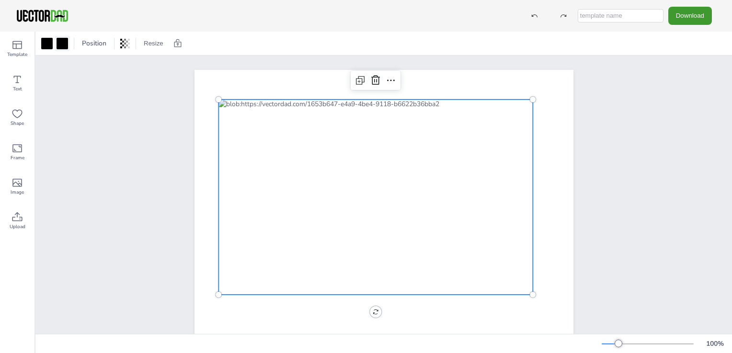
click at [60, 46] on div at bounding box center [61, 43] width 11 height 11
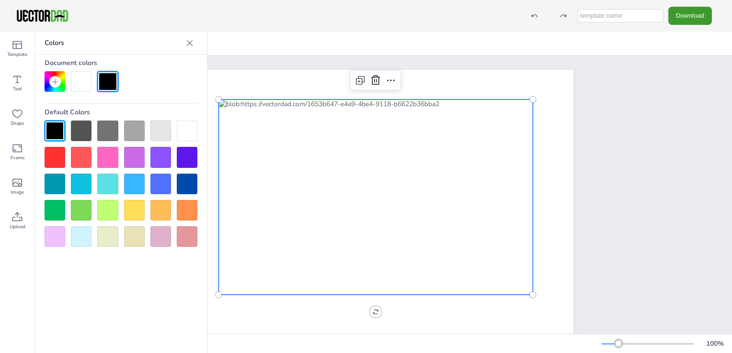
click at [52, 81] on icon at bounding box center [55, 82] width 8 height 8
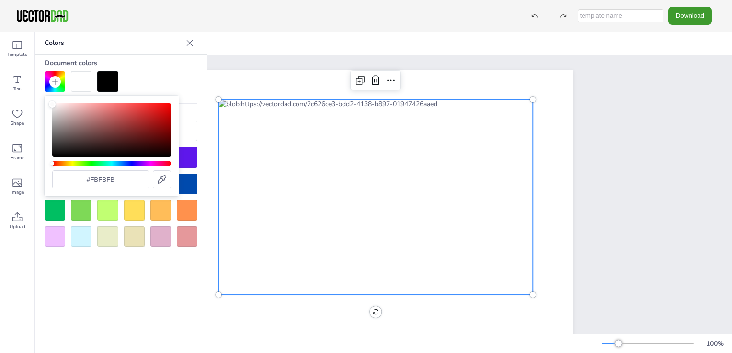
type input "#f9f9f9"
drag, startPoint x: 58, startPoint y: 145, endPoint x: 49, endPoint y: 105, distance: 41.2
click at [52, 105] on div "Color" at bounding box center [111, 130] width 119 height 54
click at [88, 279] on div "Colors Document colors Default Colors" at bounding box center [121, 193] width 172 height 322
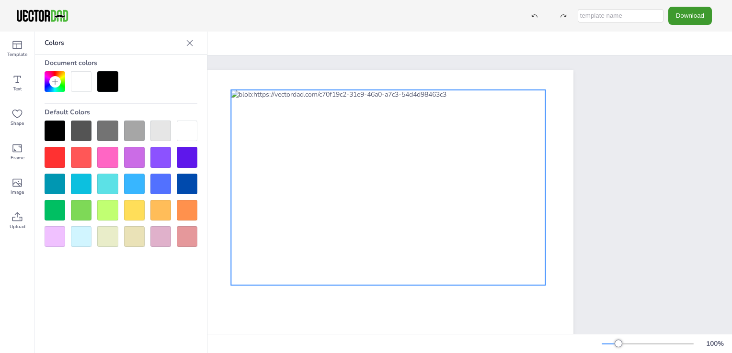
drag, startPoint x: 361, startPoint y: 173, endPoint x: 374, endPoint y: 164, distance: 15.7
click at [374, 164] on div at bounding box center [388, 187] width 314 height 195
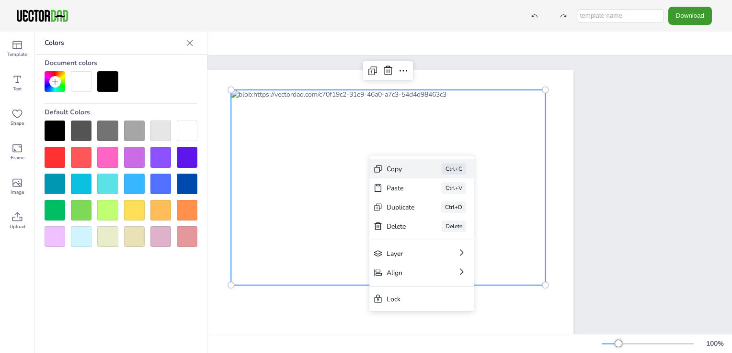
click at [396, 169] on div "Copy" at bounding box center [400, 169] width 28 height 9
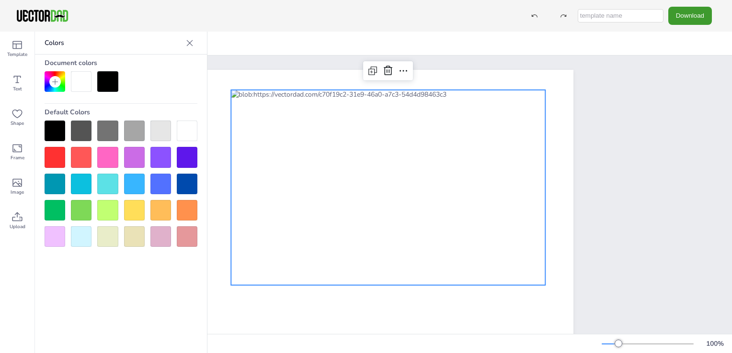
click at [638, 212] on div "[DOMAIN_NAME]" at bounding box center [383, 217] width 696 height 322
